Goal: Use online tool/utility

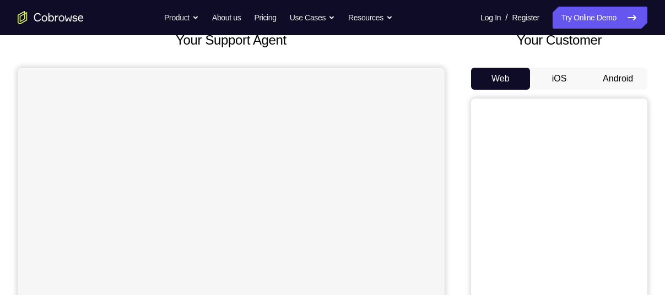
scroll to position [99, 0]
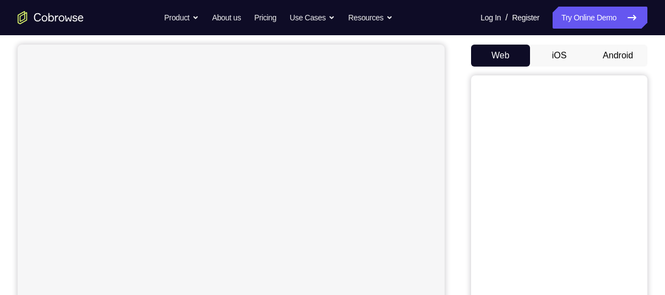
click at [617, 59] on button "Android" at bounding box center [617, 56] width 59 height 22
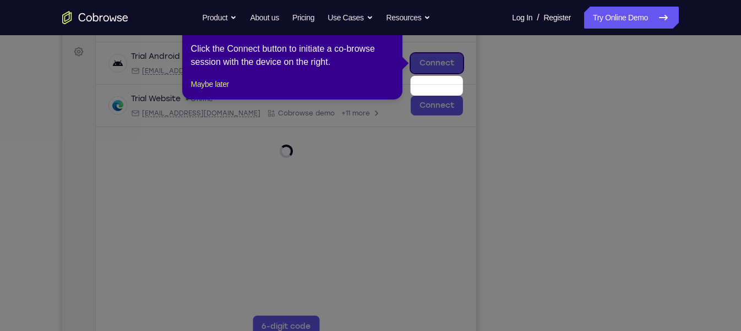
scroll to position [132, 0]
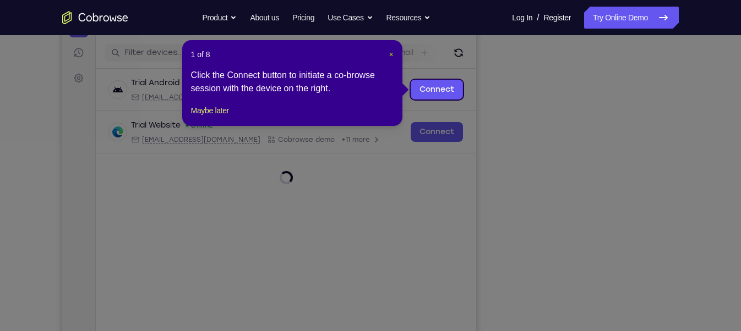
click at [391, 55] on span "×" at bounding box center [391, 54] width 4 height 9
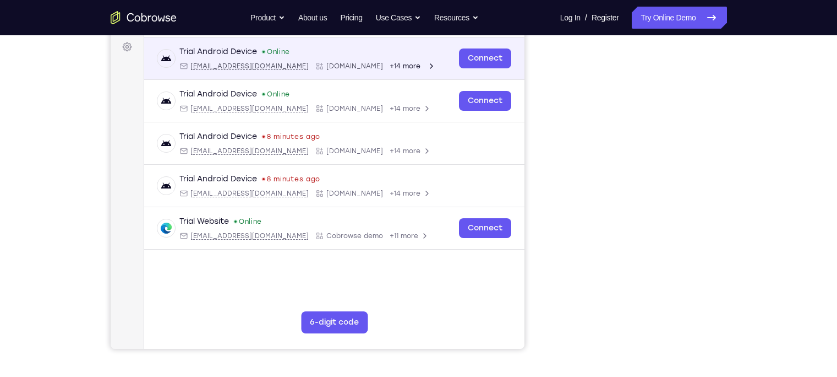
scroll to position [173, 0]
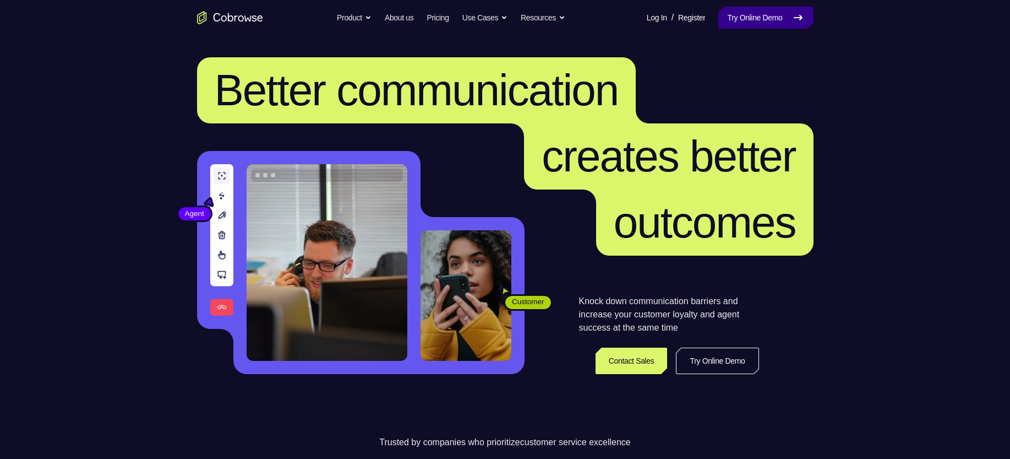
drag, startPoint x: 0, startPoint y: 0, endPoint x: 786, endPoint y: 28, distance: 786.7
click at [786, 28] on link "Try Online Demo" at bounding box center [766, 18] width 95 height 22
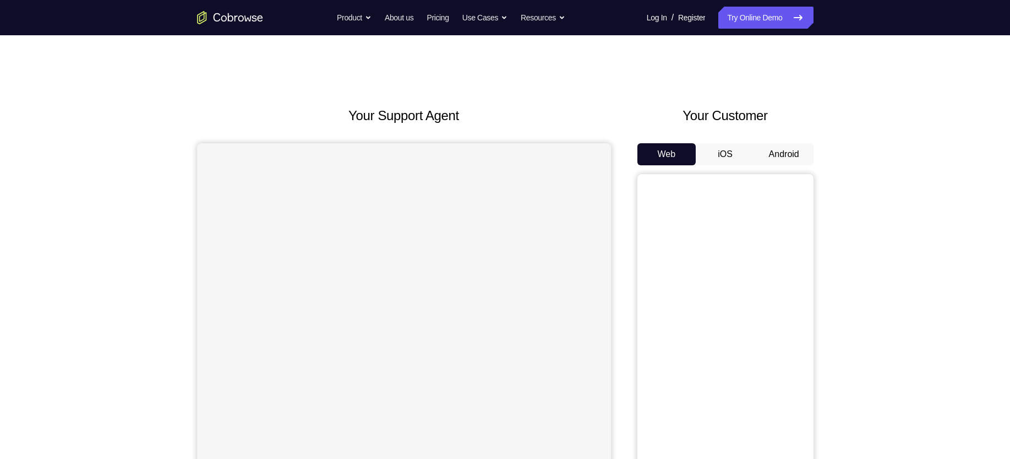
scroll to position [10, 0]
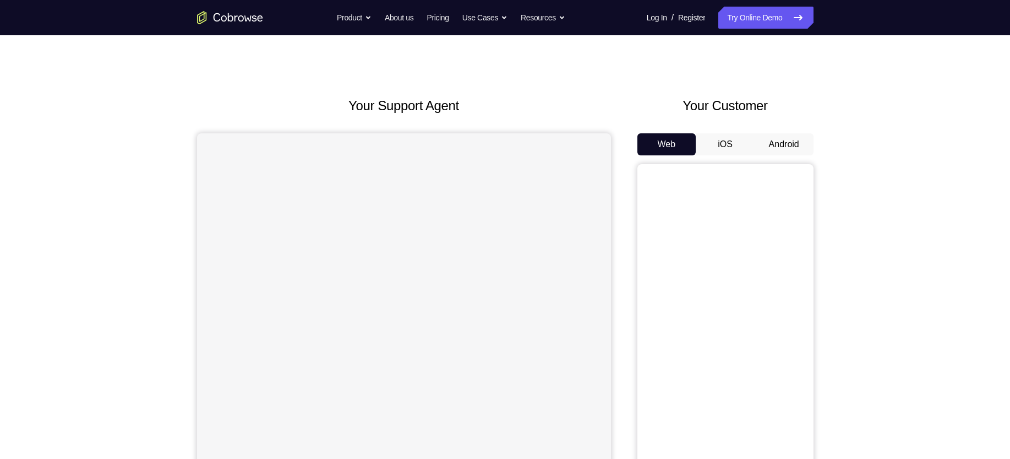
click at [775, 145] on button "Android" at bounding box center [784, 144] width 59 height 22
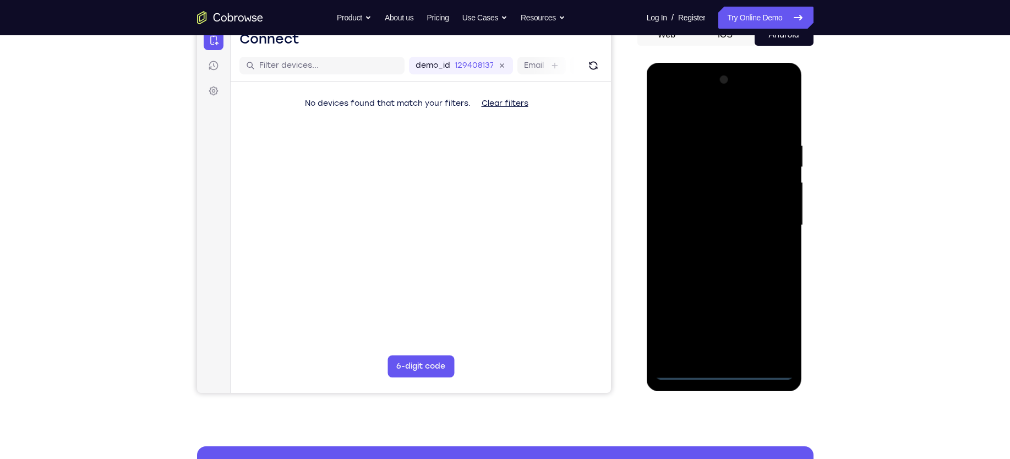
scroll to position [124, 0]
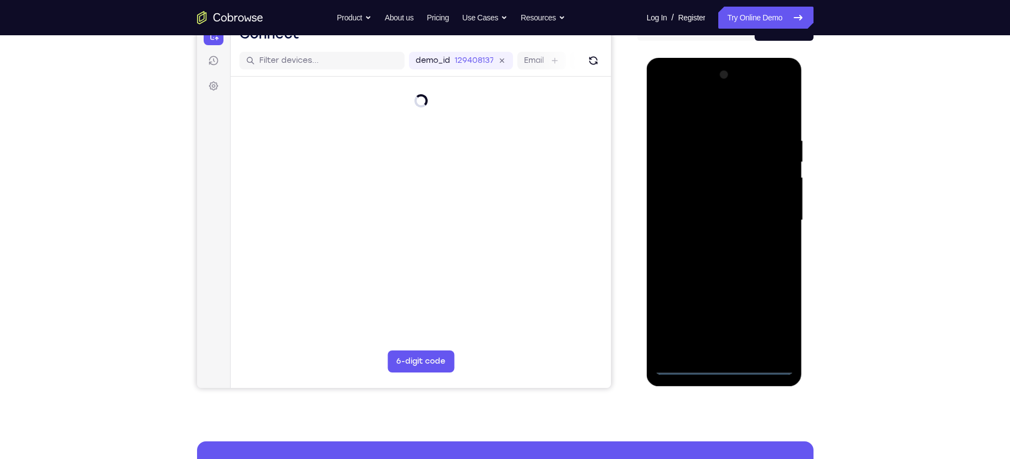
click at [723, 366] on div at bounding box center [724, 220] width 139 height 308
click at [726, 364] on div at bounding box center [724, 220] width 139 height 308
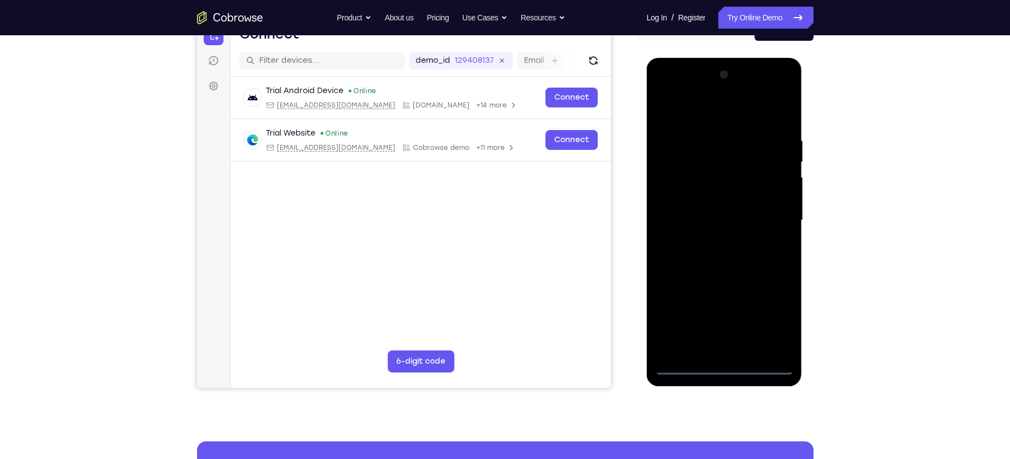
click at [775, 319] on div at bounding box center [724, 220] width 139 height 308
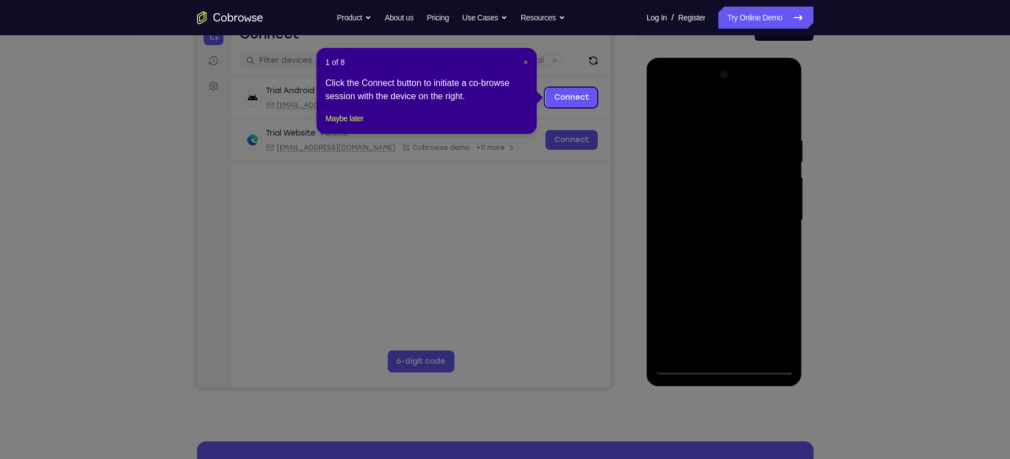
click at [525, 62] on span "×" at bounding box center [526, 62] width 4 height 9
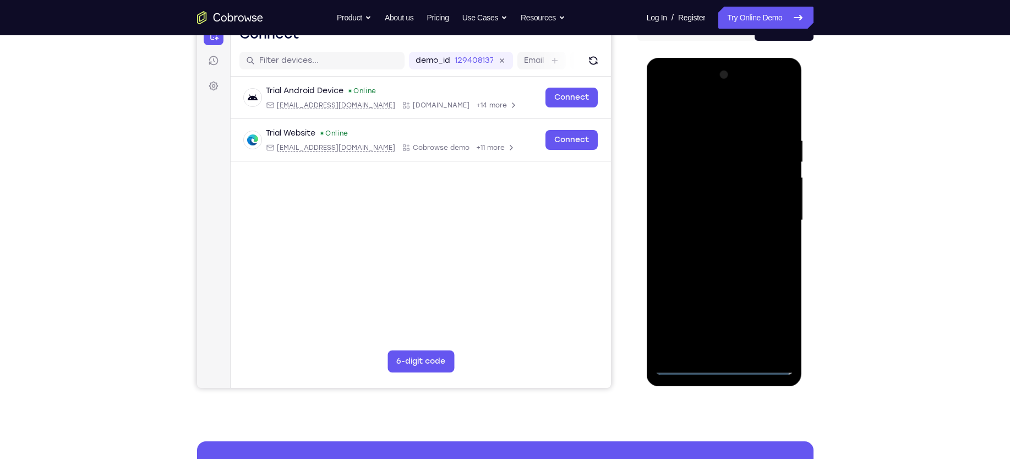
click at [723, 362] on div at bounding box center [724, 220] width 139 height 308
click at [706, 111] on div at bounding box center [724, 220] width 139 height 308
click at [769, 211] on div at bounding box center [724, 220] width 139 height 308
click at [711, 240] on div at bounding box center [724, 220] width 139 height 308
click at [728, 211] on div at bounding box center [724, 220] width 139 height 308
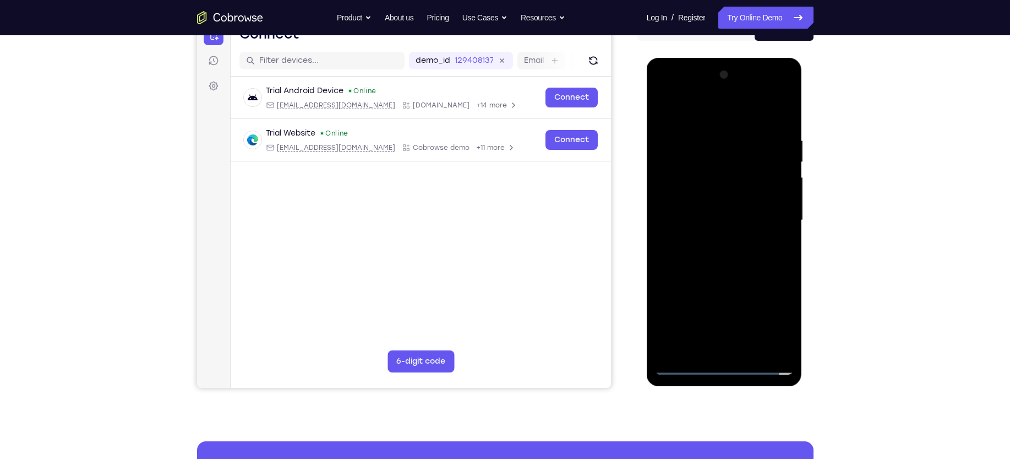
click at [716, 194] on div at bounding box center [724, 220] width 139 height 308
click at [701, 219] on div at bounding box center [724, 220] width 139 height 308
click at [712, 270] on div at bounding box center [724, 220] width 139 height 308
click at [749, 347] on div at bounding box center [724, 220] width 139 height 308
click at [719, 277] on div at bounding box center [724, 220] width 139 height 308
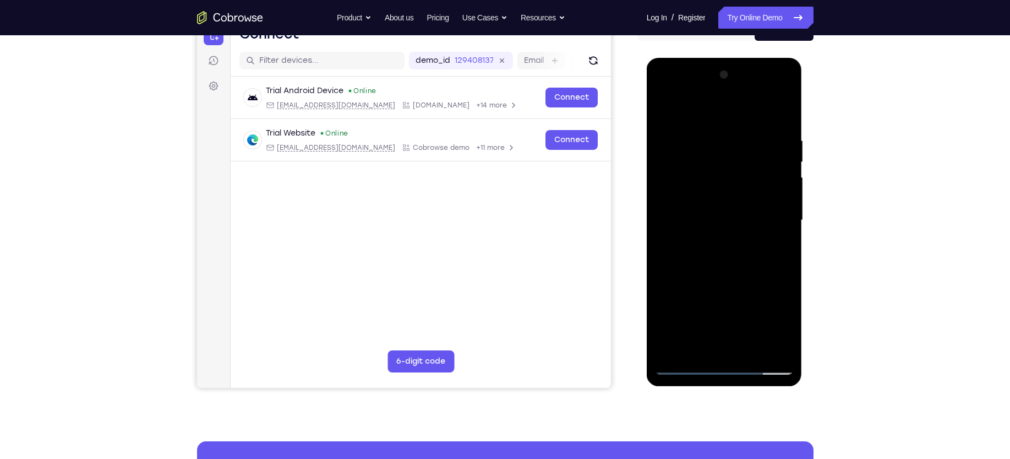
click at [703, 240] on div at bounding box center [724, 220] width 139 height 308
click at [779, 247] on div at bounding box center [724, 220] width 139 height 308
click at [750, 107] on div at bounding box center [724, 220] width 139 height 308
click at [736, 128] on div at bounding box center [724, 220] width 139 height 308
click at [664, 110] on div at bounding box center [724, 220] width 139 height 308
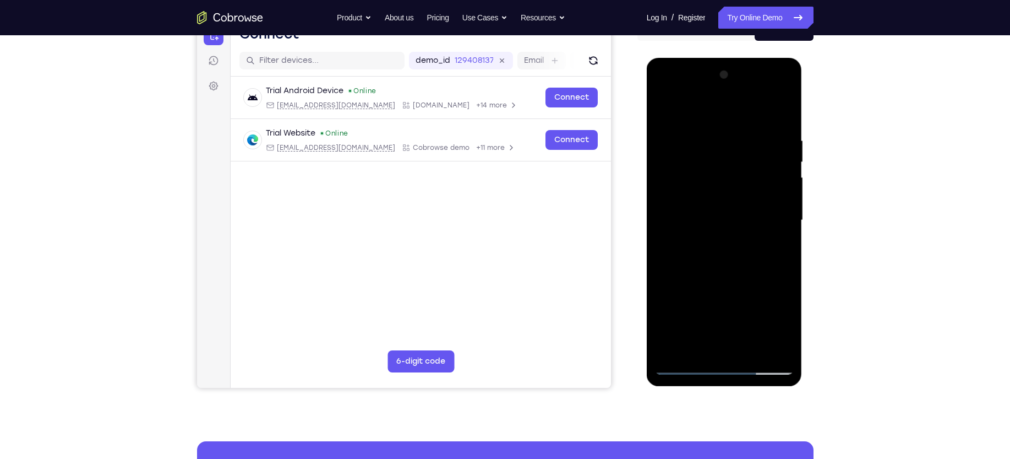
click at [701, 236] on div at bounding box center [724, 220] width 139 height 308
click at [778, 248] on div at bounding box center [724, 220] width 139 height 308
click at [780, 247] on div at bounding box center [724, 220] width 139 height 308
click at [782, 328] on div at bounding box center [724, 220] width 139 height 308
click at [779, 247] on div at bounding box center [724, 220] width 139 height 308
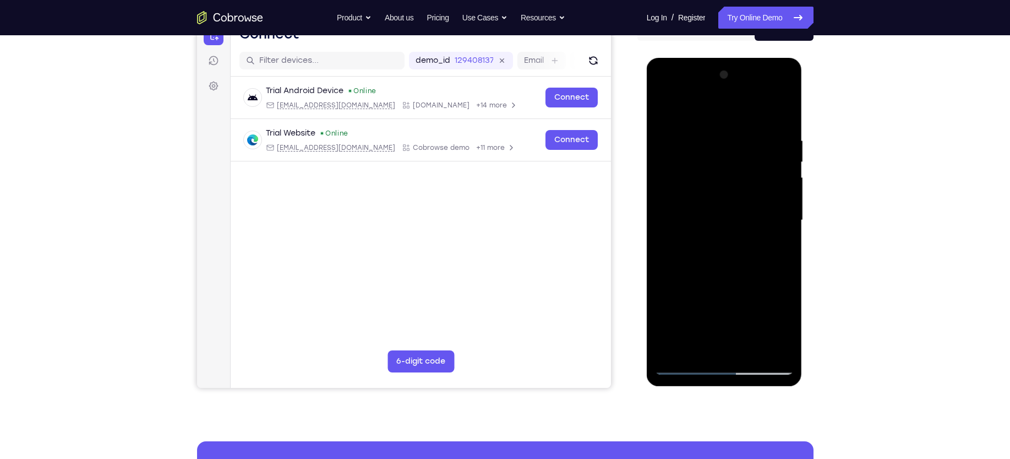
click at [689, 198] on div at bounding box center [724, 220] width 139 height 308
click at [701, 345] on div at bounding box center [724, 220] width 139 height 308
click at [778, 245] on div at bounding box center [724, 220] width 139 height 308
click at [785, 322] on div at bounding box center [724, 220] width 139 height 308
click at [733, 247] on div at bounding box center [724, 220] width 139 height 308
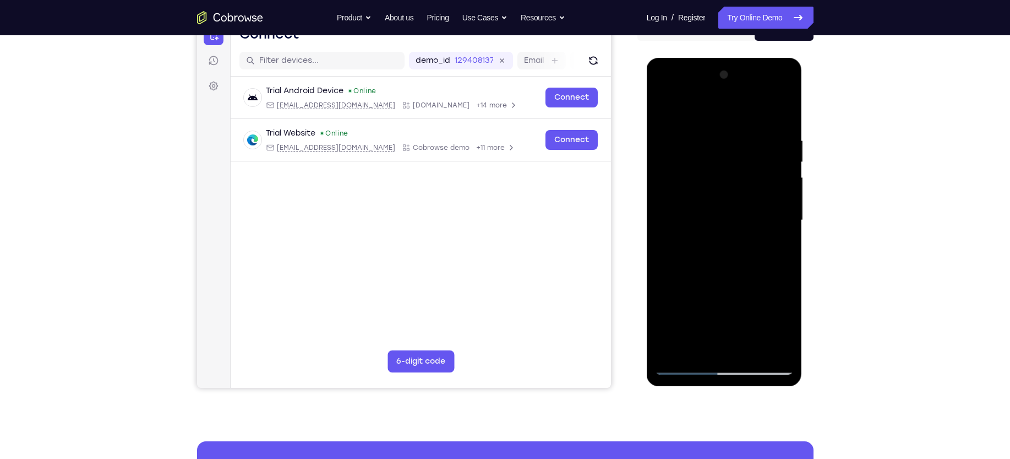
click at [775, 247] on div at bounding box center [724, 220] width 139 height 308
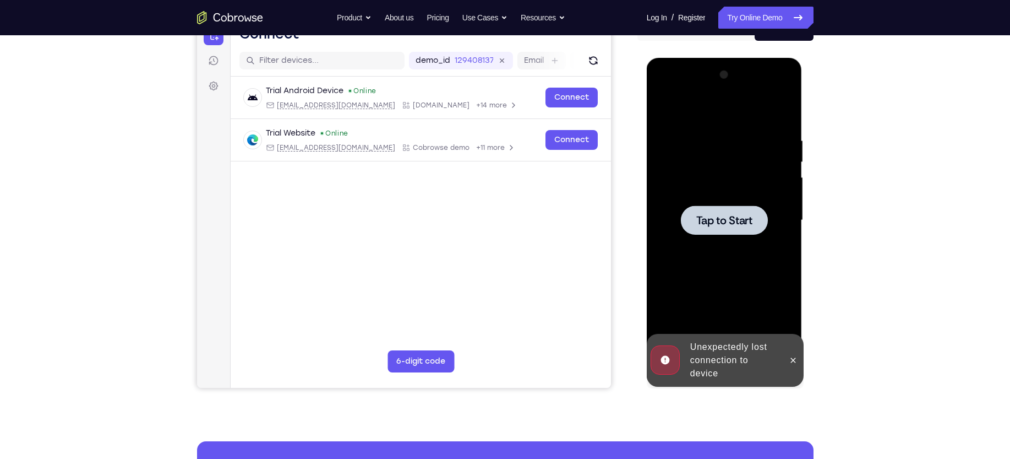
click at [708, 215] on span "Tap to Start" at bounding box center [725, 220] width 56 height 11
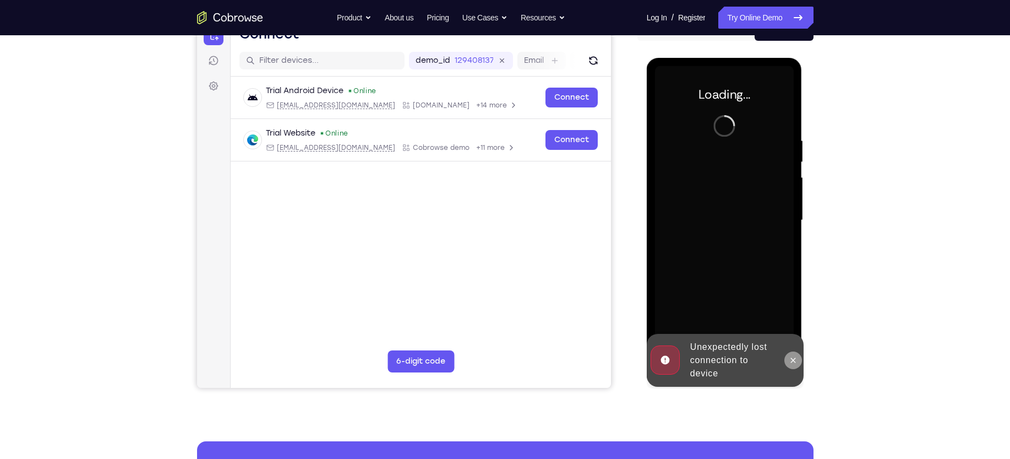
click at [794, 357] on icon at bounding box center [793, 360] width 9 height 9
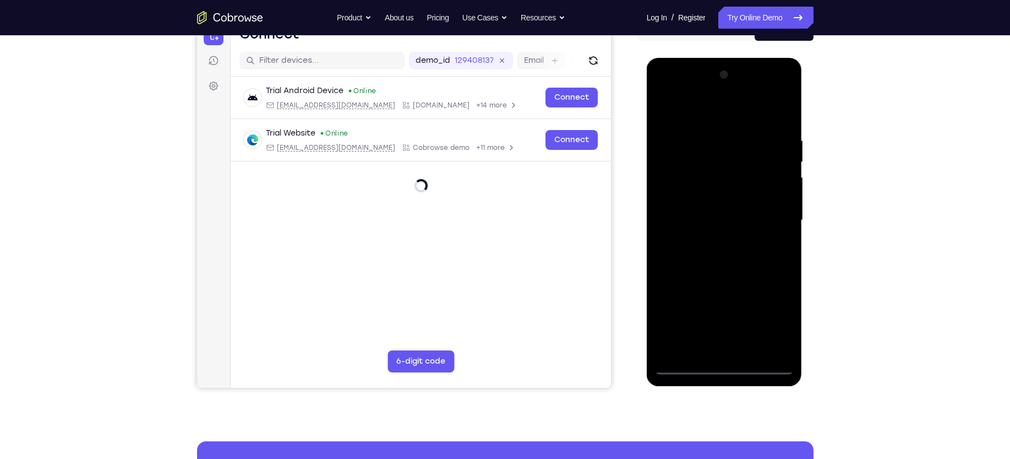
click at [722, 366] on div at bounding box center [724, 220] width 139 height 308
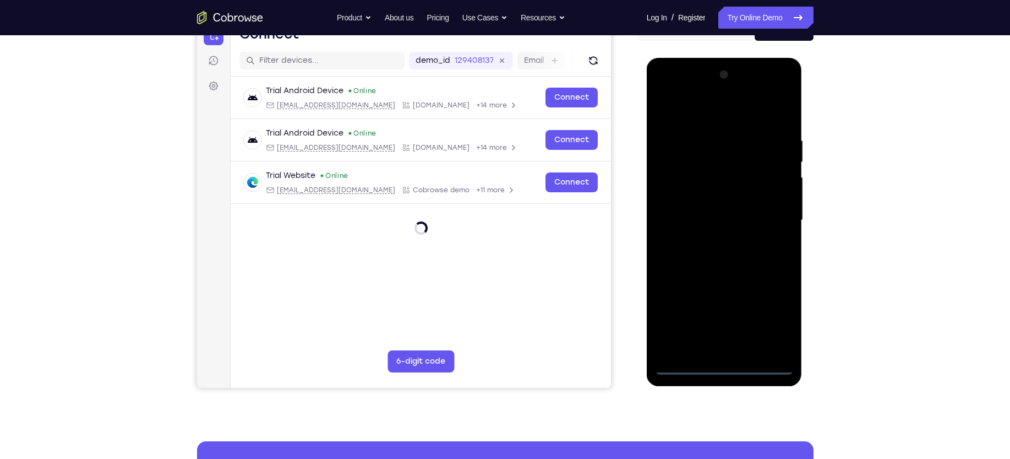
click at [770, 315] on div at bounding box center [724, 220] width 139 height 308
click at [706, 118] on div at bounding box center [724, 220] width 139 height 308
click at [765, 211] on div at bounding box center [724, 220] width 139 height 308
click at [712, 239] on div at bounding box center [724, 220] width 139 height 308
click at [704, 213] on div at bounding box center [724, 220] width 139 height 308
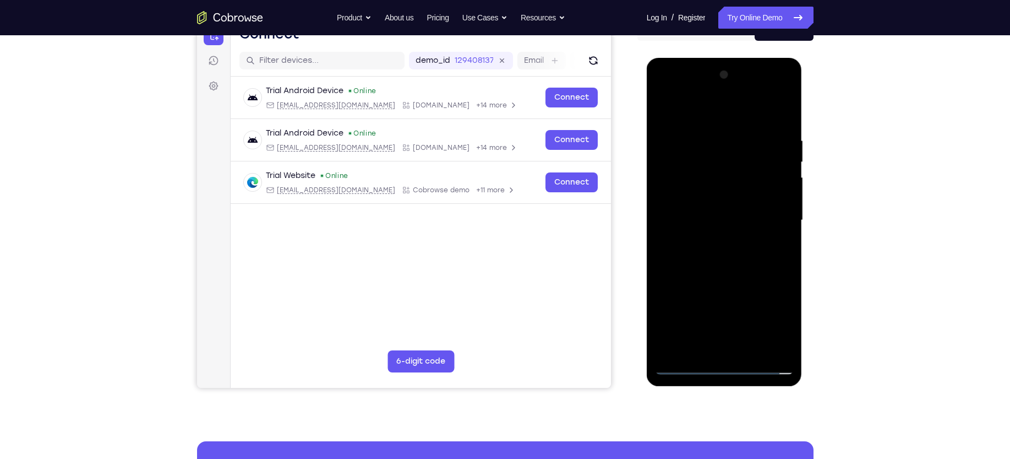
click at [710, 191] on div at bounding box center [724, 220] width 139 height 308
click at [693, 217] on div at bounding box center [724, 220] width 139 height 308
click at [748, 350] on div at bounding box center [724, 220] width 139 height 308
click at [752, 267] on div at bounding box center [724, 220] width 139 height 308
click at [750, 349] on div at bounding box center [724, 220] width 139 height 308
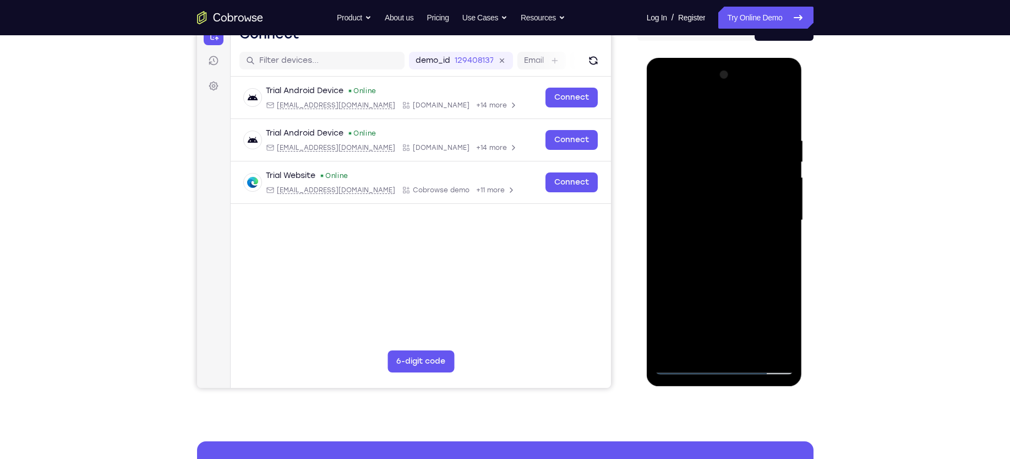
click at [714, 274] on div at bounding box center [724, 220] width 139 height 308
click at [710, 211] on div at bounding box center [724, 220] width 139 height 308
click at [778, 248] on div at bounding box center [724, 220] width 139 height 308
click at [713, 208] on div at bounding box center [724, 220] width 139 height 308
click at [734, 293] on div at bounding box center [724, 220] width 139 height 308
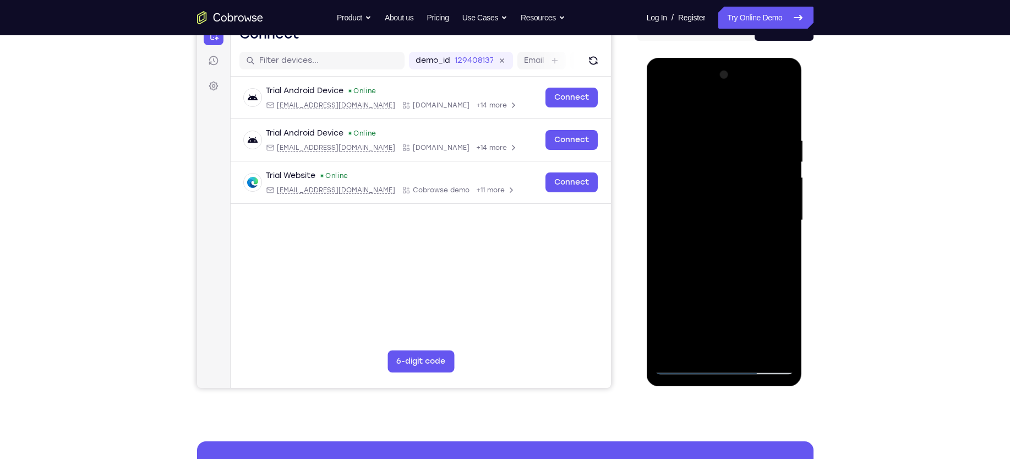
click at [779, 247] on div at bounding box center [724, 220] width 139 height 308
click at [679, 209] on div at bounding box center [724, 220] width 139 height 308
click at [704, 292] on div at bounding box center [724, 220] width 139 height 308
click at [771, 246] on div at bounding box center [724, 220] width 139 height 308
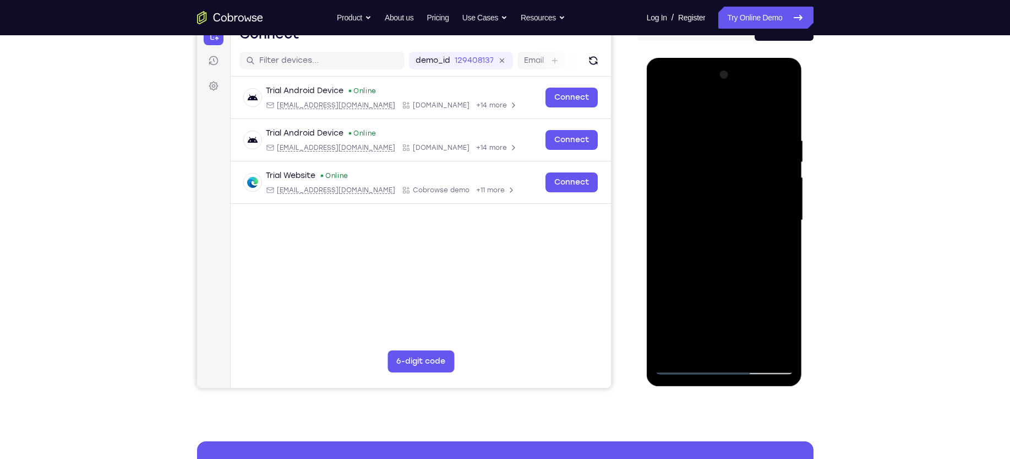
click at [776, 247] on div at bounding box center [724, 220] width 139 height 308
click at [692, 190] on div at bounding box center [724, 220] width 139 height 308
click at [679, 218] on div at bounding box center [724, 220] width 139 height 308
click at [704, 216] on div at bounding box center [724, 220] width 139 height 308
click at [776, 247] on div at bounding box center [724, 220] width 139 height 308
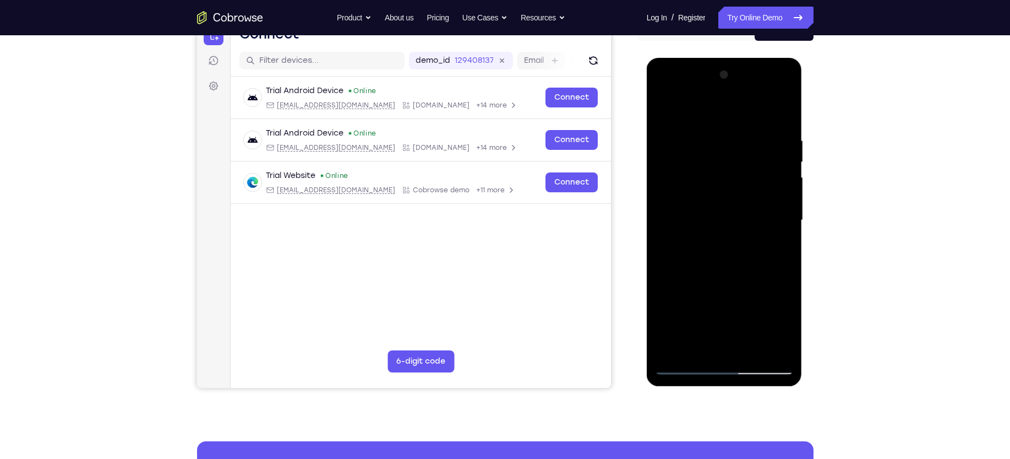
click at [725, 189] on div at bounding box center [724, 220] width 139 height 308
click at [759, 285] on div at bounding box center [724, 220] width 139 height 308
click at [779, 247] on div at bounding box center [724, 220] width 139 height 308
click at [777, 247] on div at bounding box center [724, 220] width 139 height 308
click at [716, 188] on div at bounding box center [724, 220] width 139 height 308
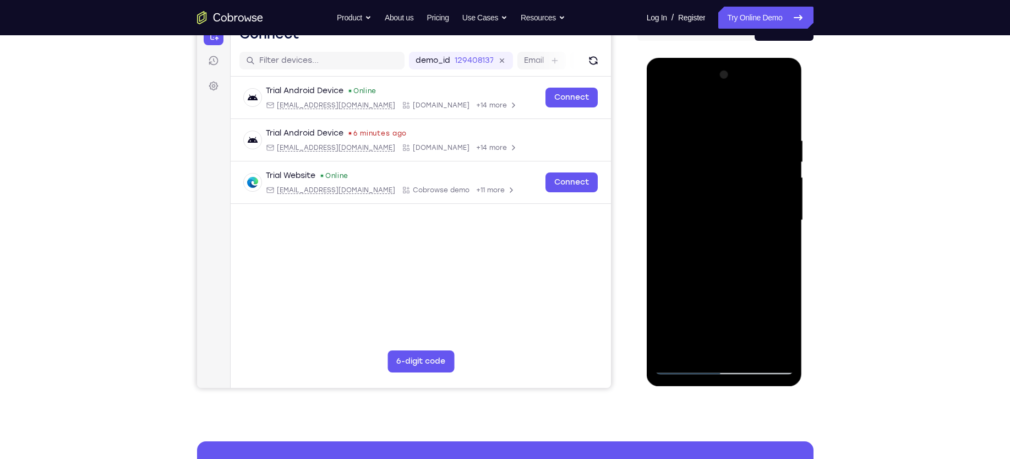
click at [685, 344] on div at bounding box center [724, 220] width 139 height 308
click at [703, 247] on div at bounding box center [724, 220] width 139 height 308
click at [694, 257] on div at bounding box center [724, 220] width 139 height 308
click at [775, 244] on div at bounding box center [724, 220] width 139 height 308
click at [728, 197] on div at bounding box center [724, 220] width 139 height 308
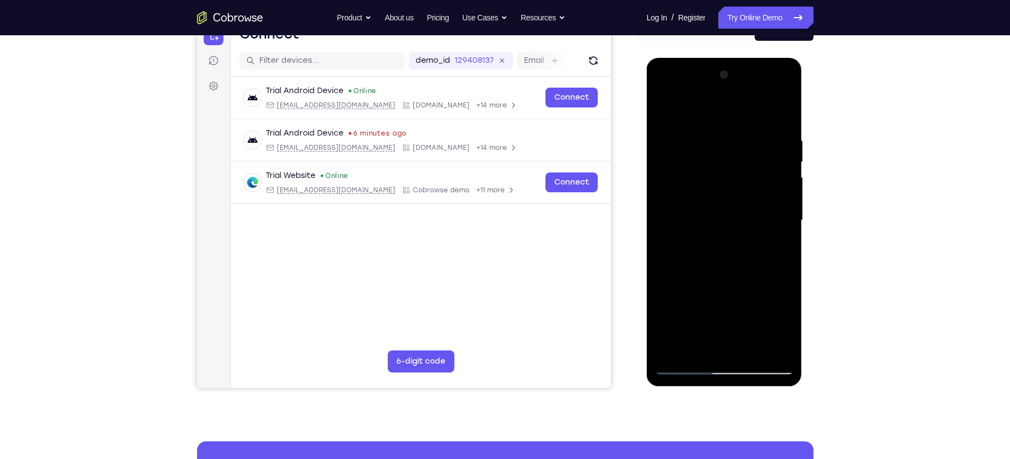
click at [758, 293] on div at bounding box center [724, 220] width 139 height 308
click at [776, 246] on div at bounding box center [724, 220] width 139 height 308
click at [779, 248] on div at bounding box center [724, 220] width 139 height 308
click at [709, 197] on div at bounding box center [724, 220] width 139 height 308
click at [660, 113] on div at bounding box center [724, 220] width 139 height 308
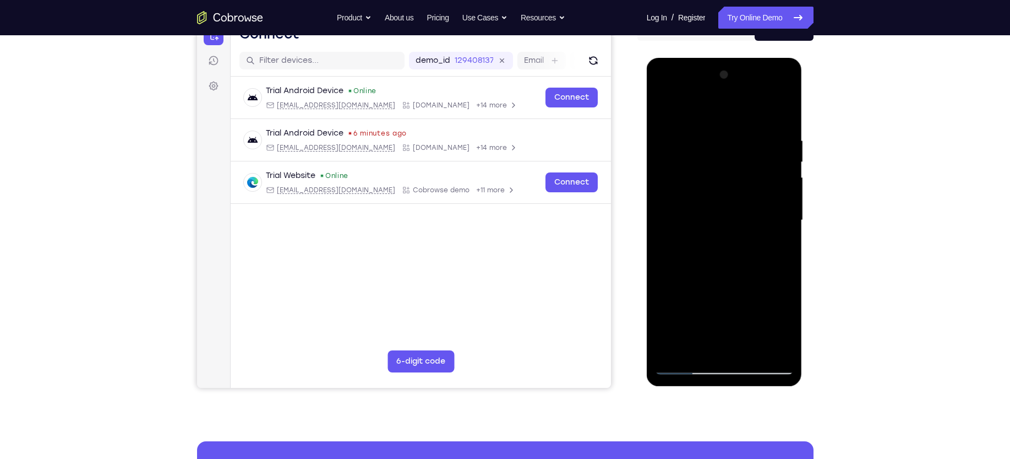
click at [725, 219] on div at bounding box center [724, 220] width 139 height 308
click at [785, 325] on div at bounding box center [724, 220] width 139 height 308
click at [694, 187] on div at bounding box center [724, 220] width 139 height 308
click at [741, 282] on div at bounding box center [724, 220] width 139 height 308
click at [778, 247] on div at bounding box center [724, 220] width 139 height 308
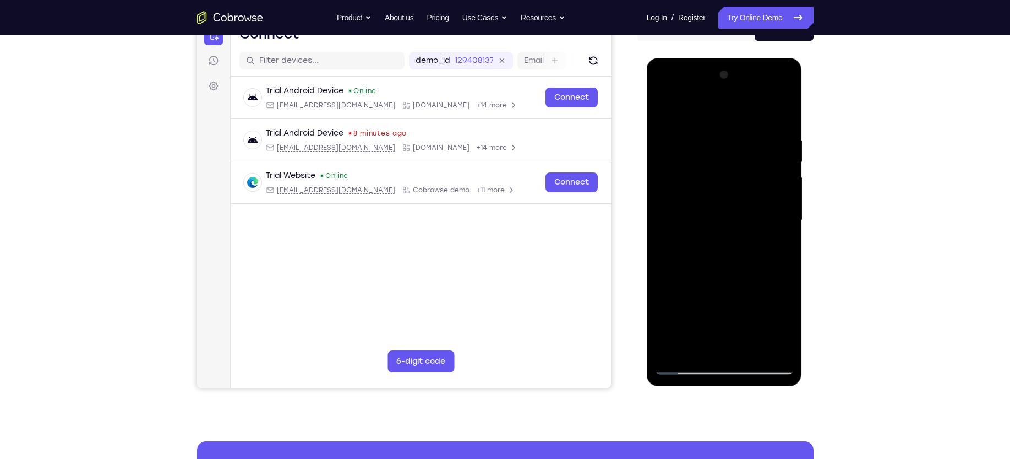
click at [690, 245] on div at bounding box center [724, 220] width 139 height 308
click at [665, 111] on div at bounding box center [724, 220] width 139 height 308
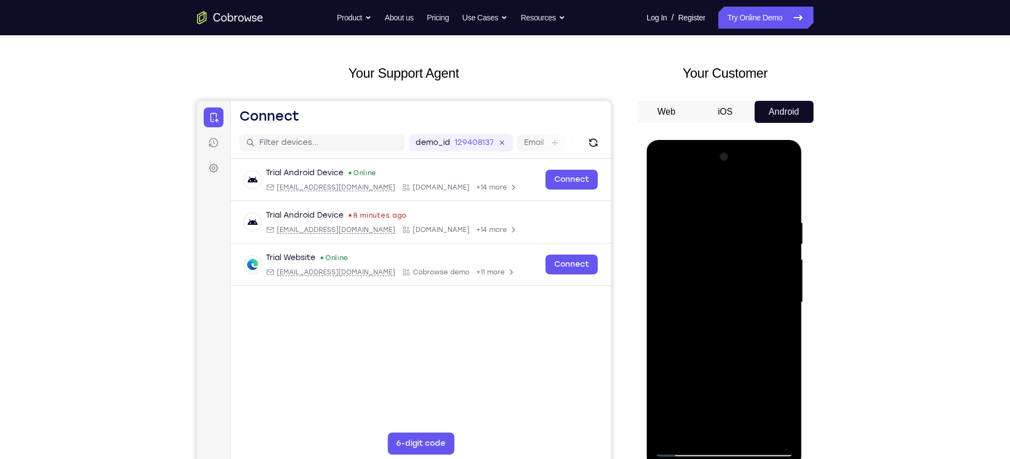
scroll to position [45, 0]
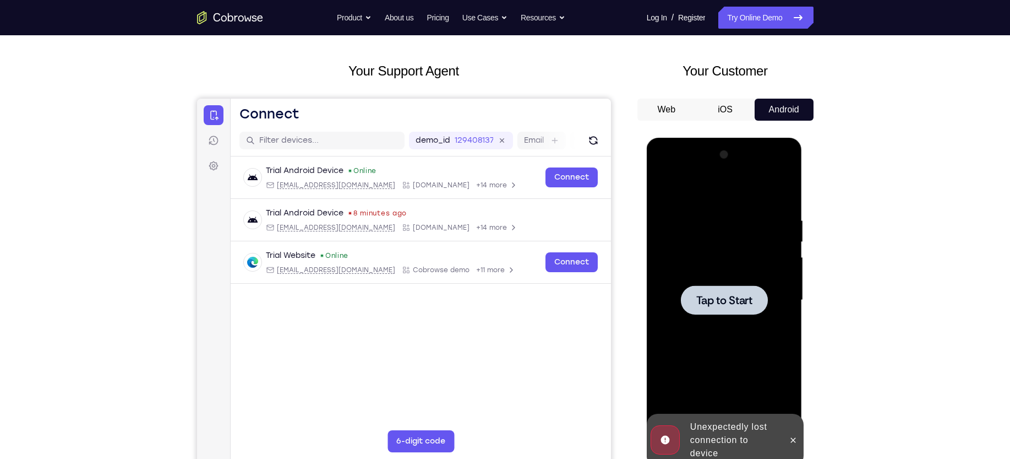
click at [666, 188] on div at bounding box center [724, 300] width 139 height 308
